Goal: Transaction & Acquisition: Purchase product/service

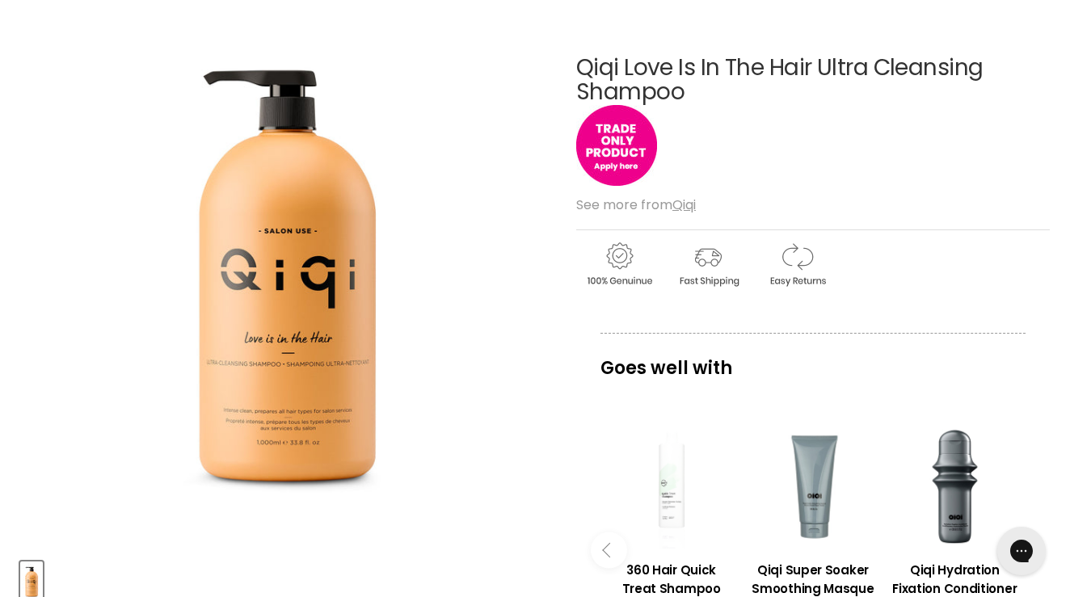
scroll to position [195, 0]
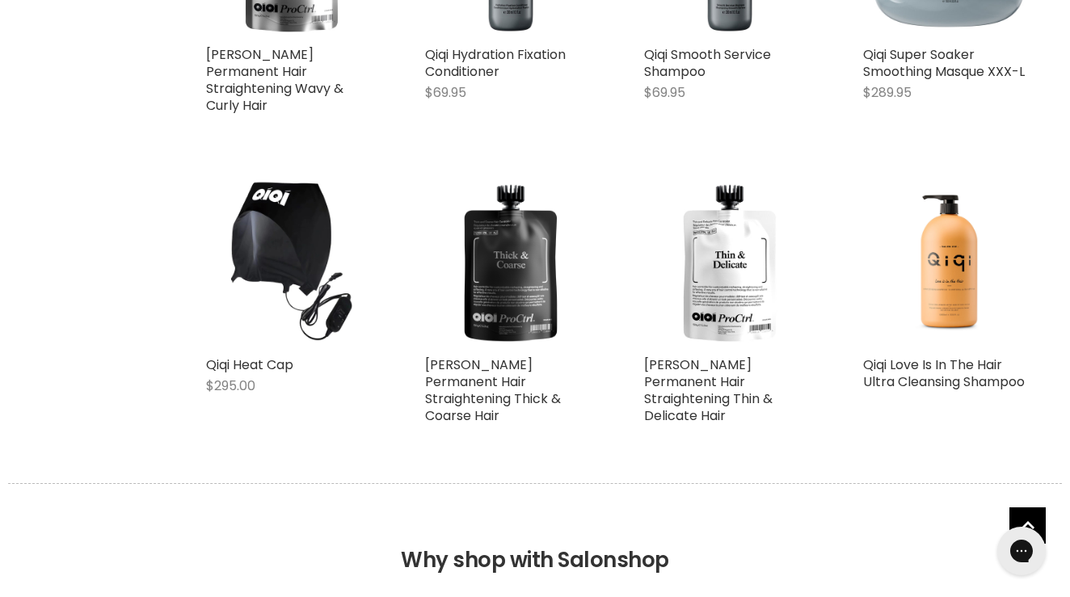
scroll to position [931, 0]
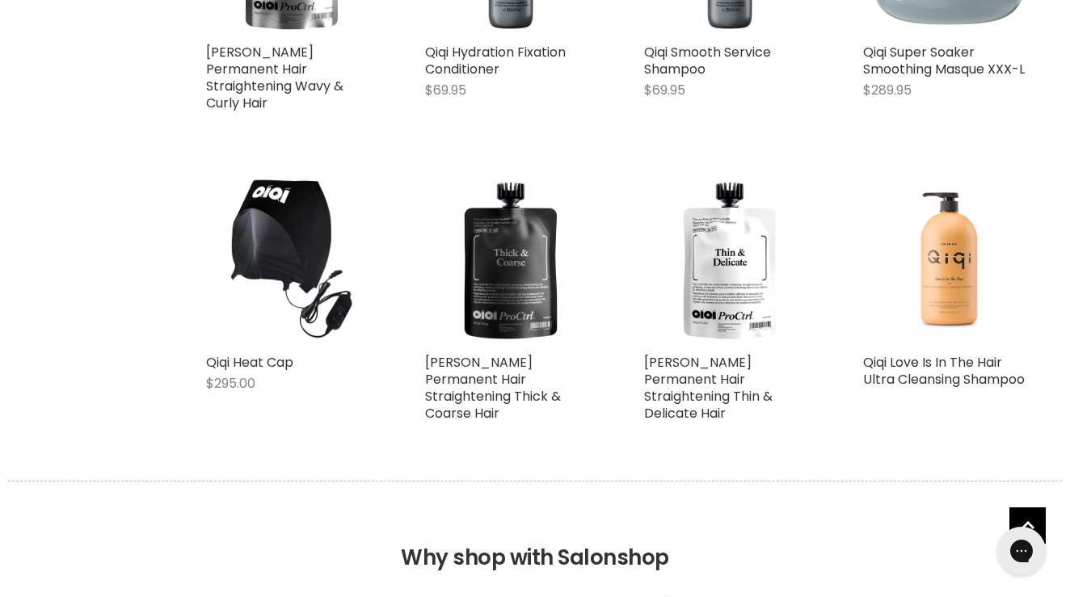
click at [954, 291] on img "Main content" at bounding box center [948, 260] width 89 height 171
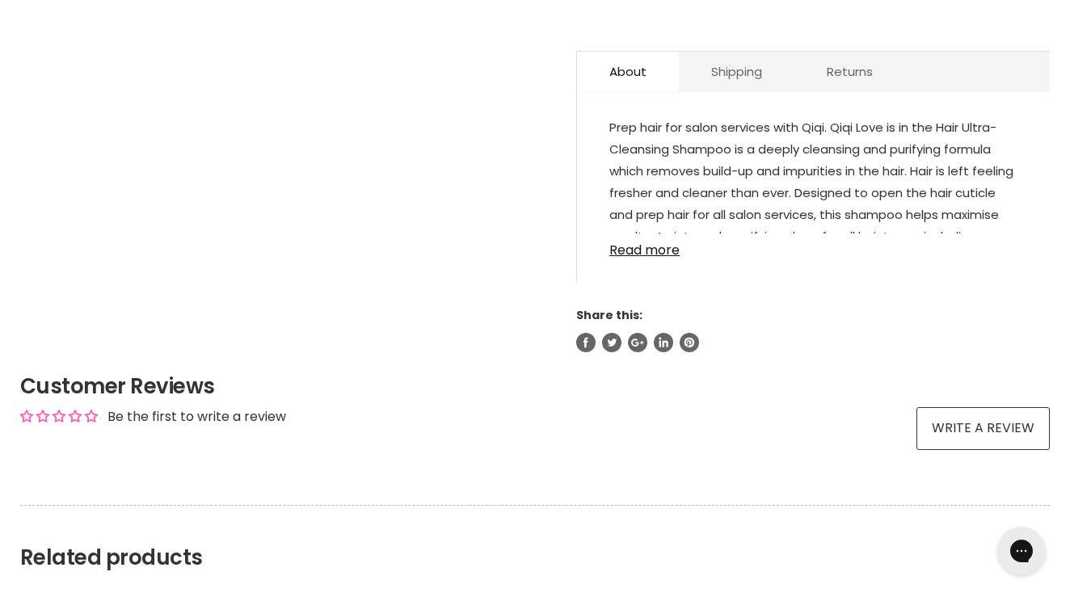
scroll to position [853, 0]
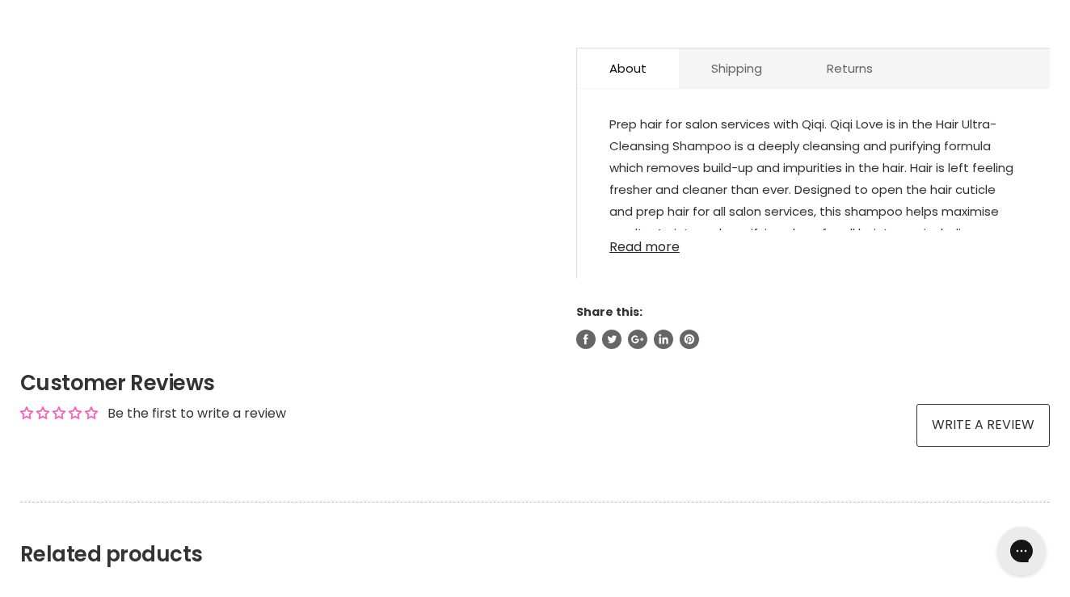
click at [659, 242] on link "Read more" at bounding box center [813, 242] width 408 height 24
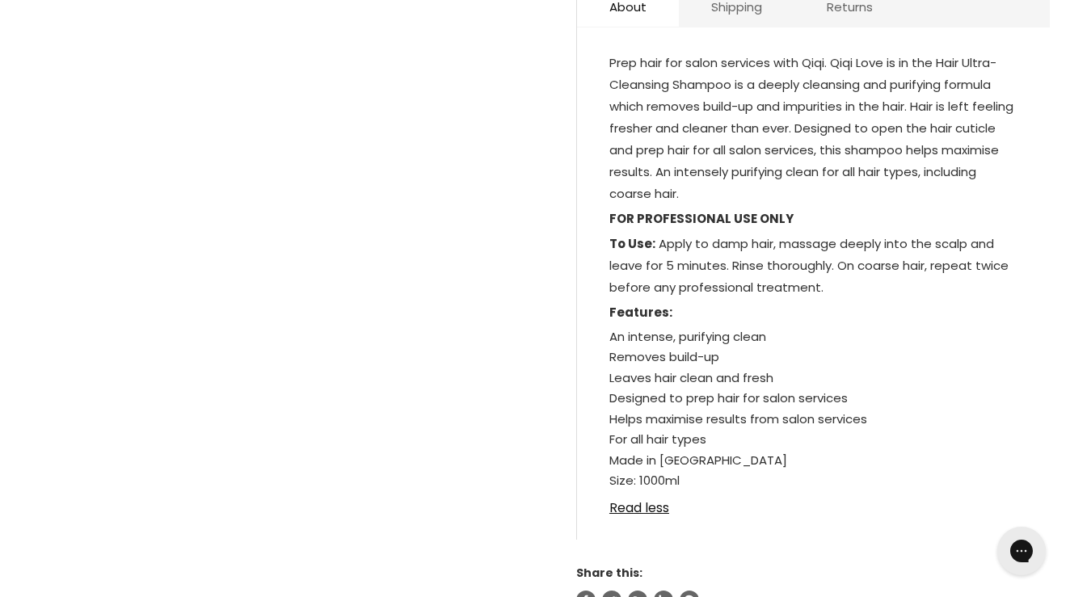
scroll to position [913, 0]
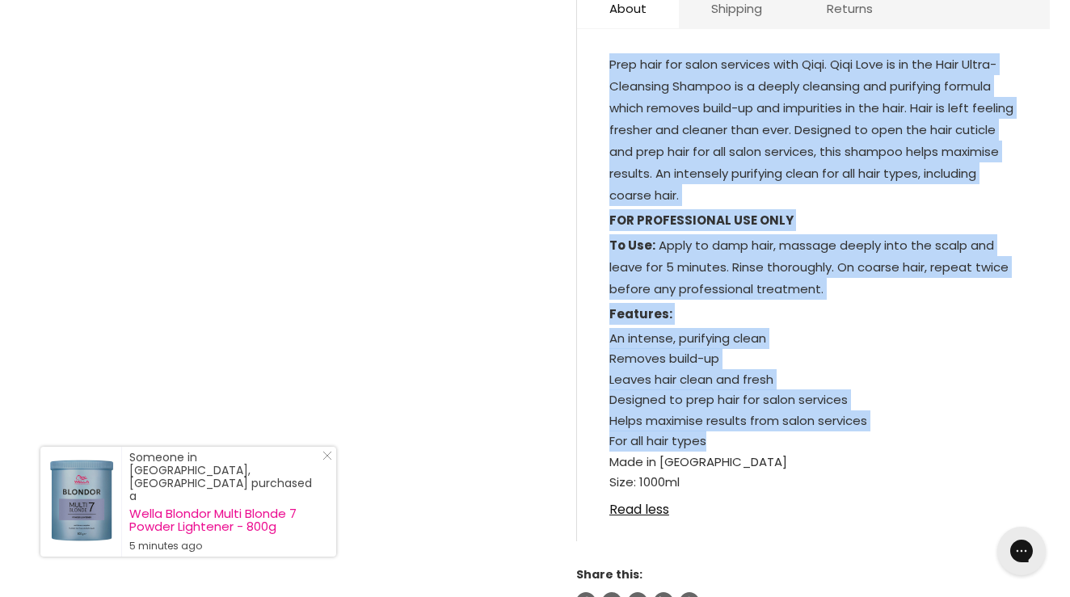
drag, startPoint x: 727, startPoint y: 438, endPoint x: 611, endPoint y: 65, distance: 390.4
click at [611, 65] on div "Prep hair for salon services with [PERSON_NAME]. Qiqi Love is in the Hair Ultra…" at bounding box center [813, 273] width 408 height 440
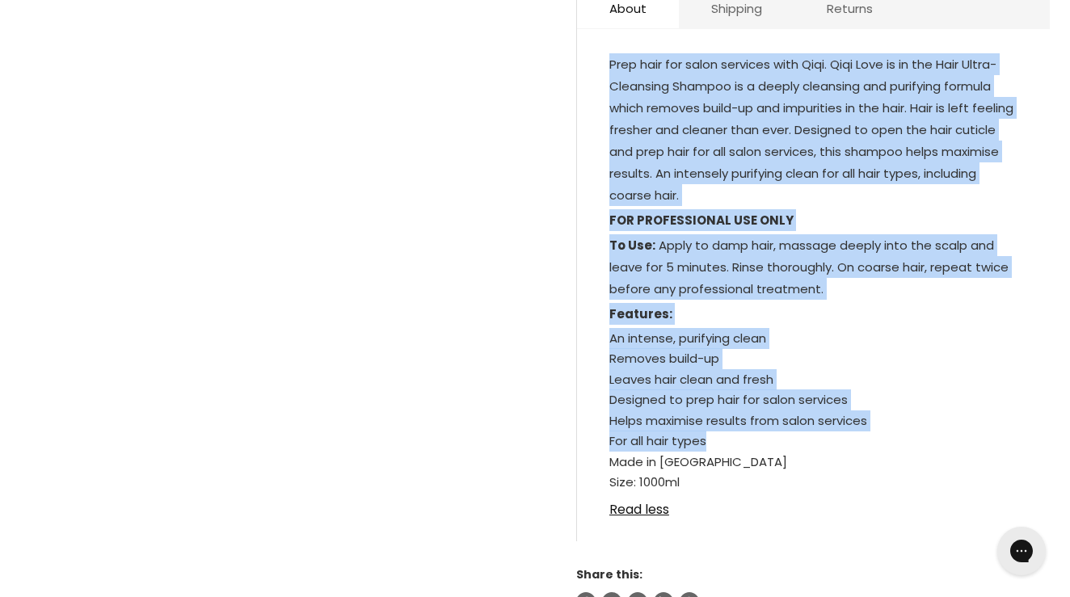
copy div "Prep hair for salon services with [PERSON_NAME]. Qiqi Love is in the Hair Ultra…"
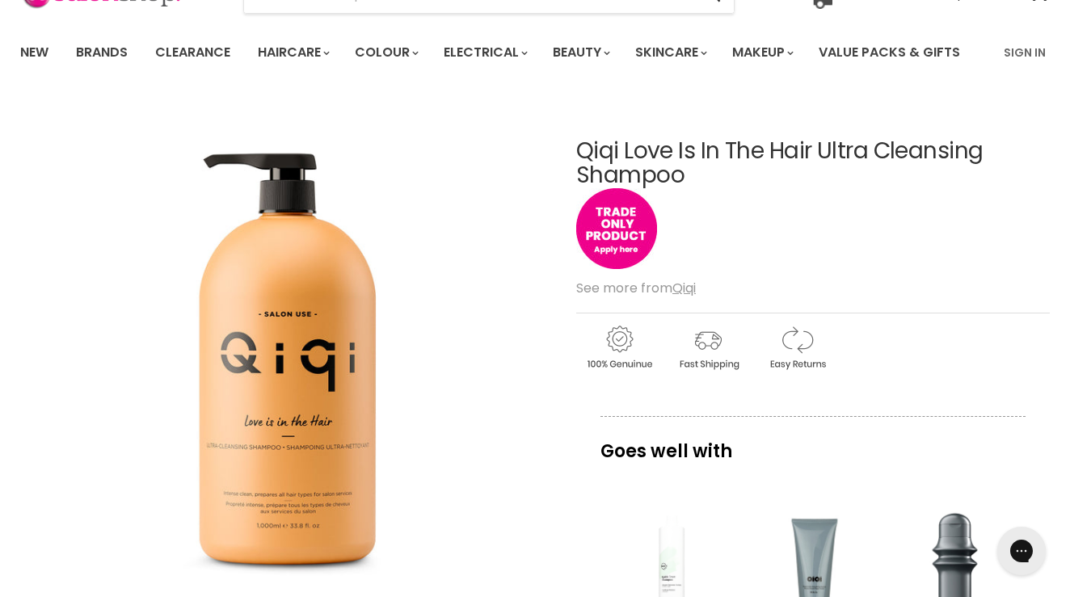
scroll to position [95, 0]
